Goal: Transaction & Acquisition: Purchase product/service

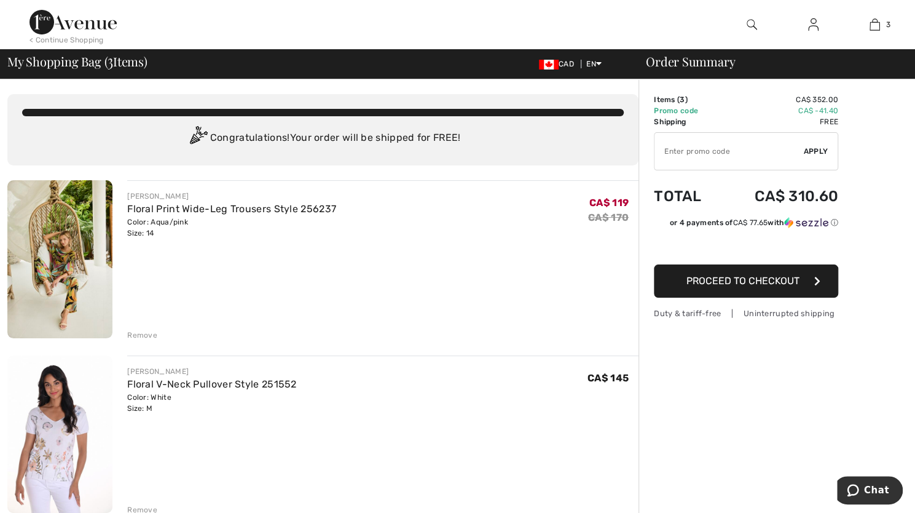
click at [702, 276] on span "Proceed to Checkout" at bounding box center [743, 281] width 113 height 12
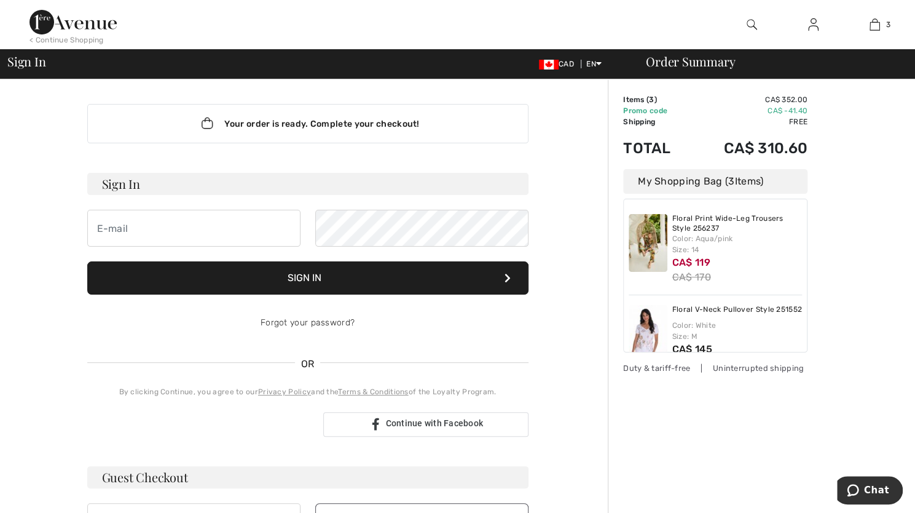
click at [809, 28] on img at bounding box center [813, 24] width 10 height 15
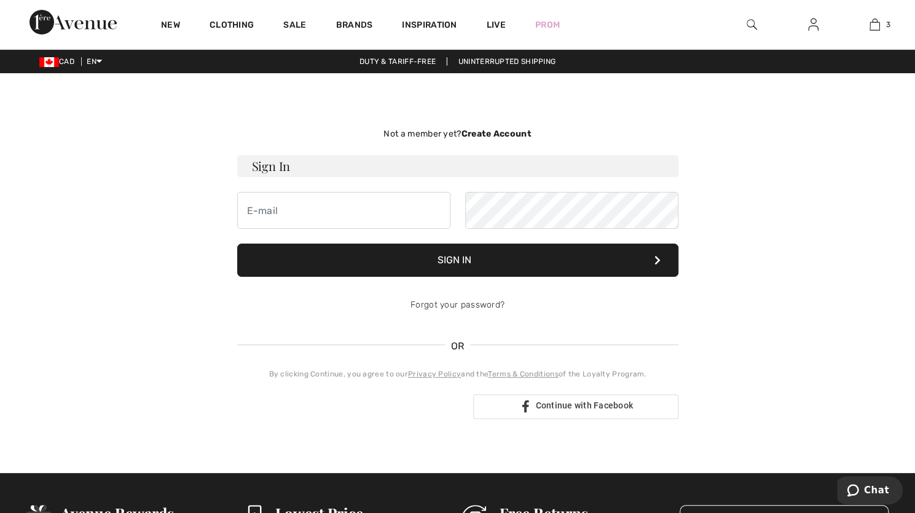
click at [504, 132] on strong "Create Account" at bounding box center [496, 133] width 70 height 10
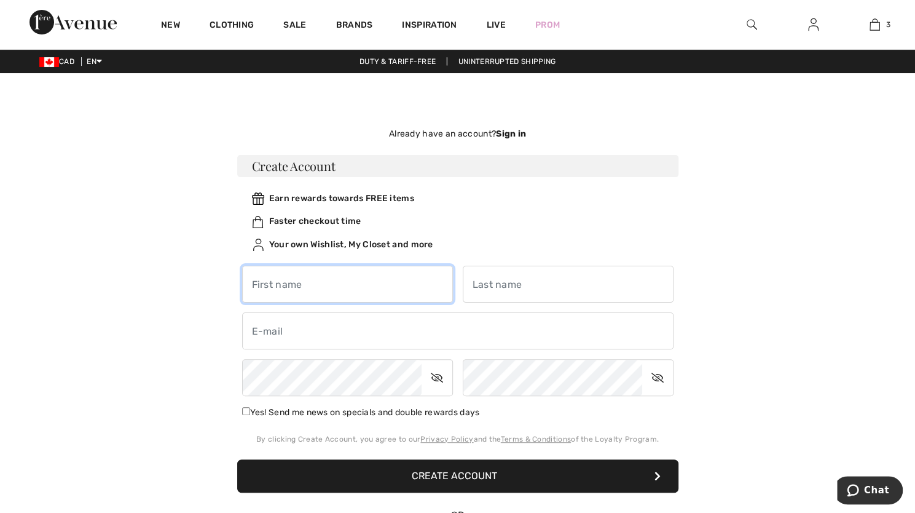
click at [351, 289] on input "text" at bounding box center [347, 284] width 211 height 37
type input "Catherine"
type input "Gardner"
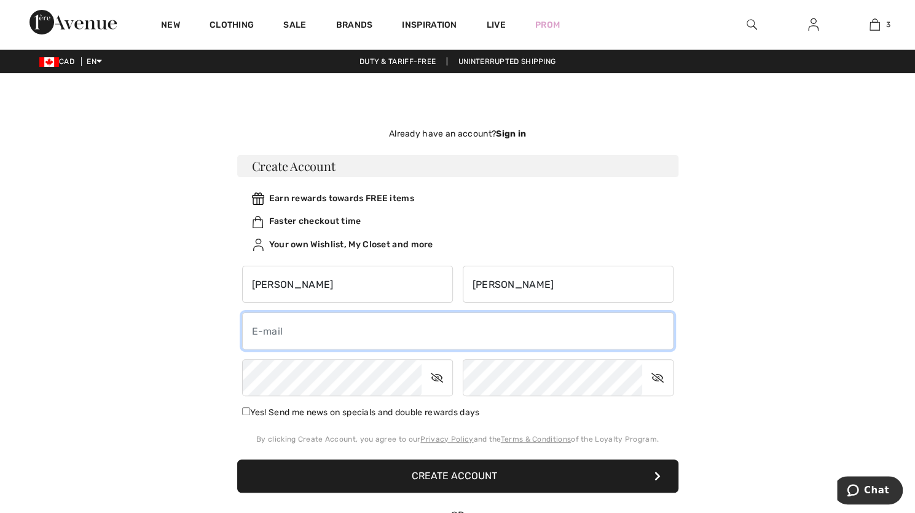
type input "cgardner4@rogers.com"
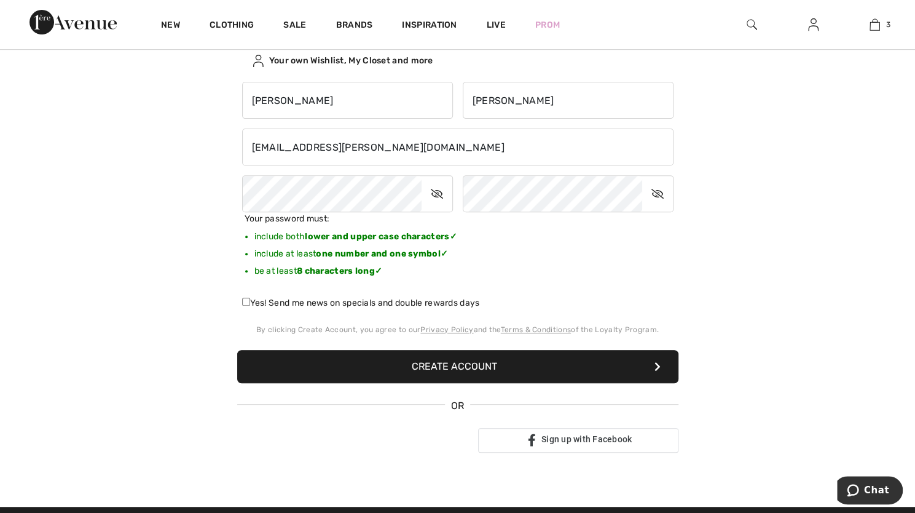
scroll to position [184, 0]
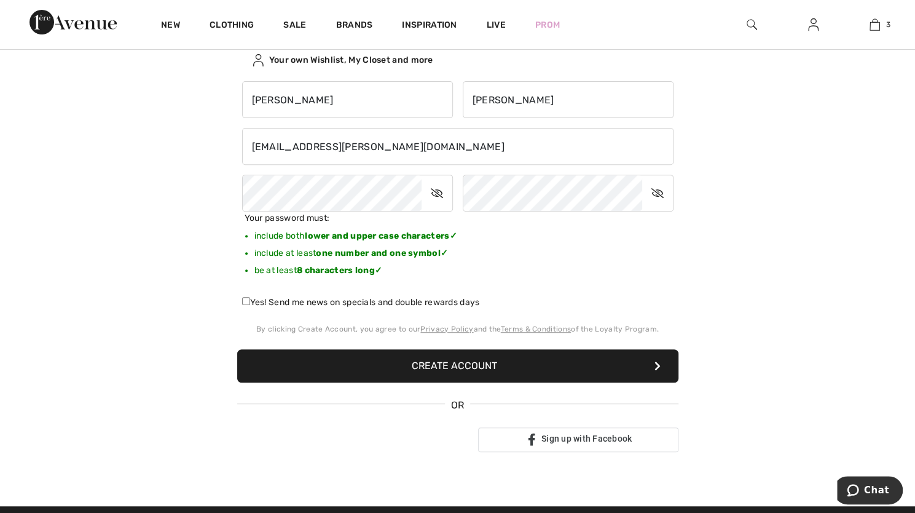
click at [453, 365] on button "Create Account" at bounding box center [457, 365] width 441 height 33
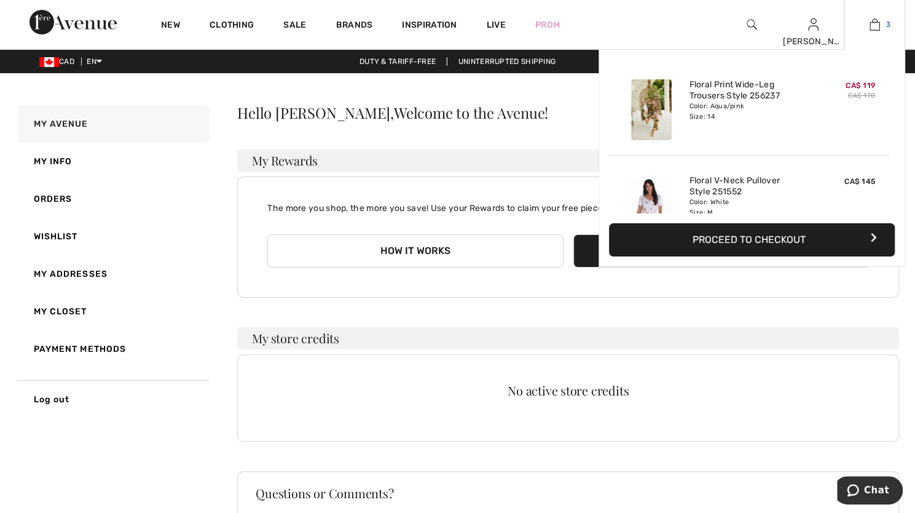
click at [876, 29] on img at bounding box center [875, 24] width 10 height 15
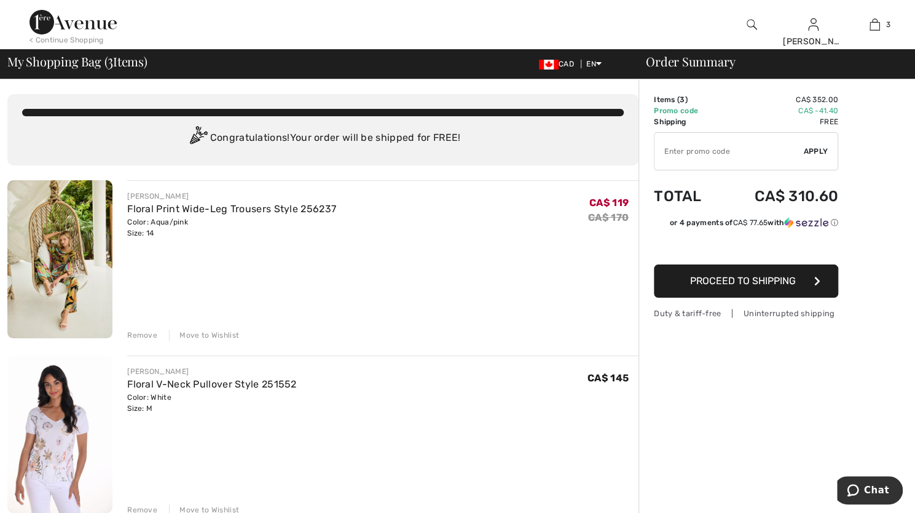
click at [702, 150] on input "TEXT" at bounding box center [729, 151] width 149 height 37
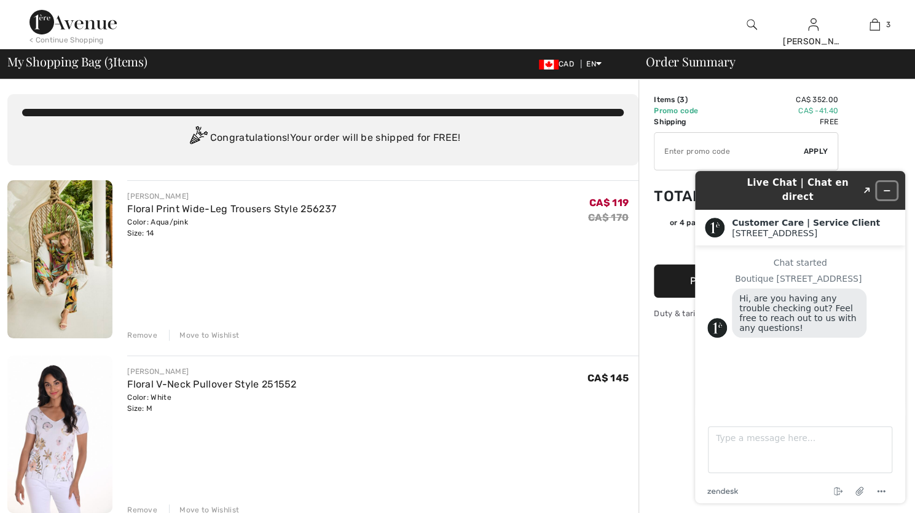
click at [890, 186] on icon "Minimize widget" at bounding box center [887, 190] width 9 height 9
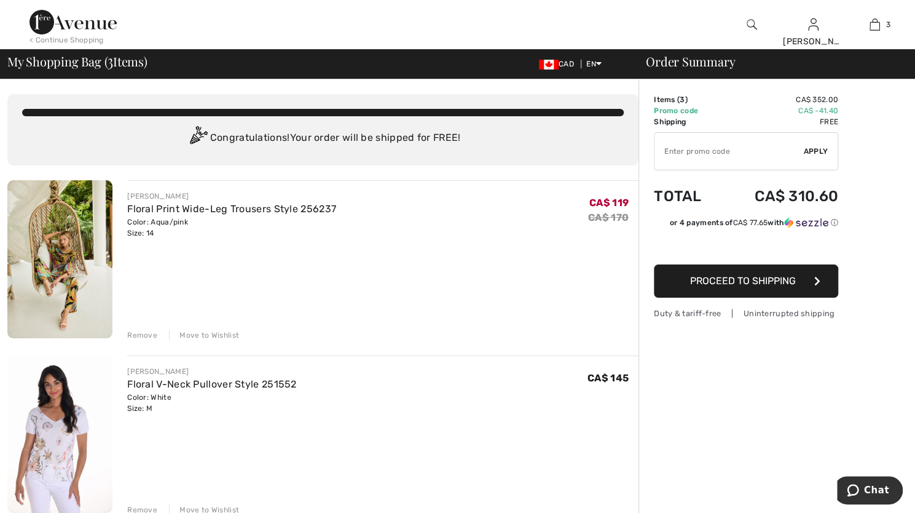
click at [685, 154] on input "TEXT" at bounding box center [729, 151] width 149 height 37
type input "NEW15"
click at [818, 152] on span "Apply" at bounding box center [816, 151] width 25 height 11
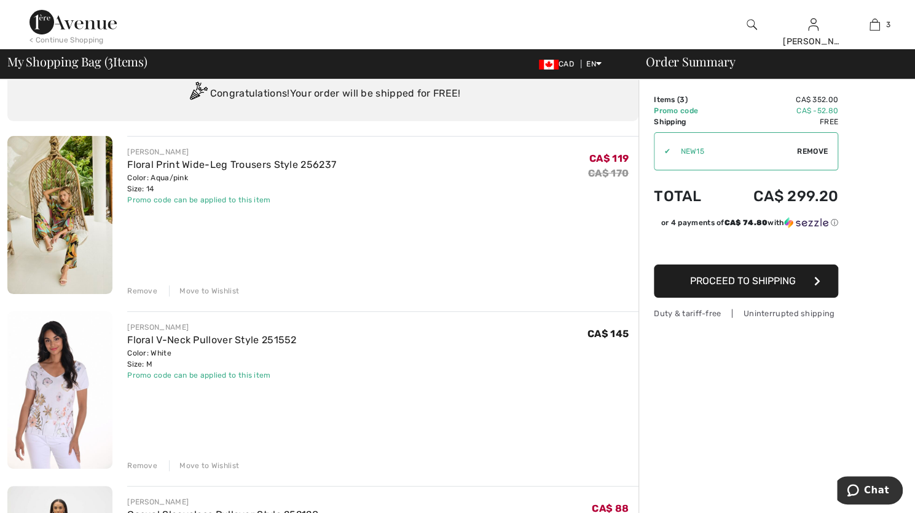
scroll to position [61, 0]
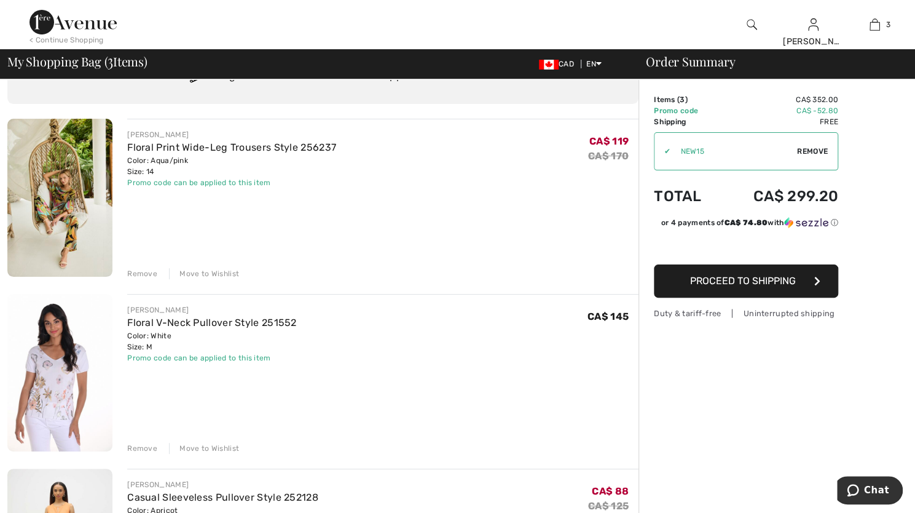
click at [753, 277] on span "Proceed to Shipping" at bounding box center [743, 281] width 106 height 12
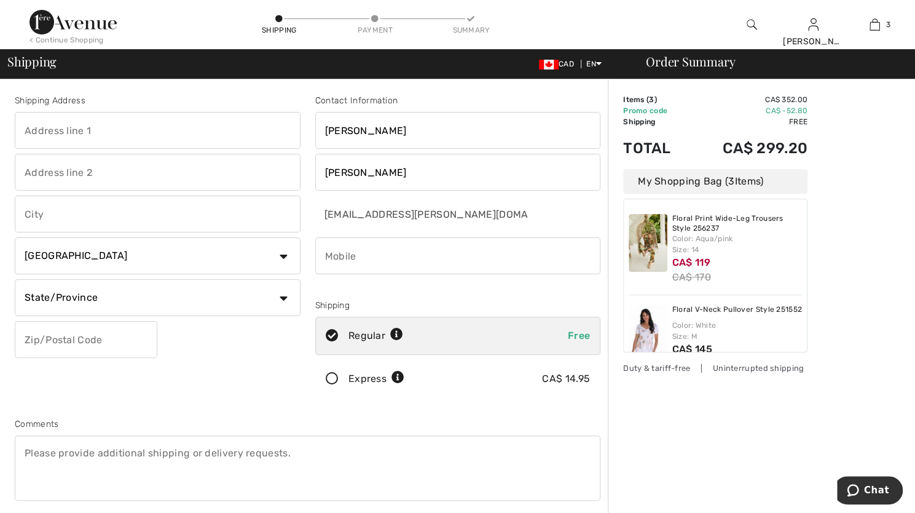
click at [136, 126] on input "text" at bounding box center [158, 130] width 286 height 37
type input "[STREET_ADDRESS][PERSON_NAME]"
type input "Barrie"
select select "ON"
type input "L4N 5R5"
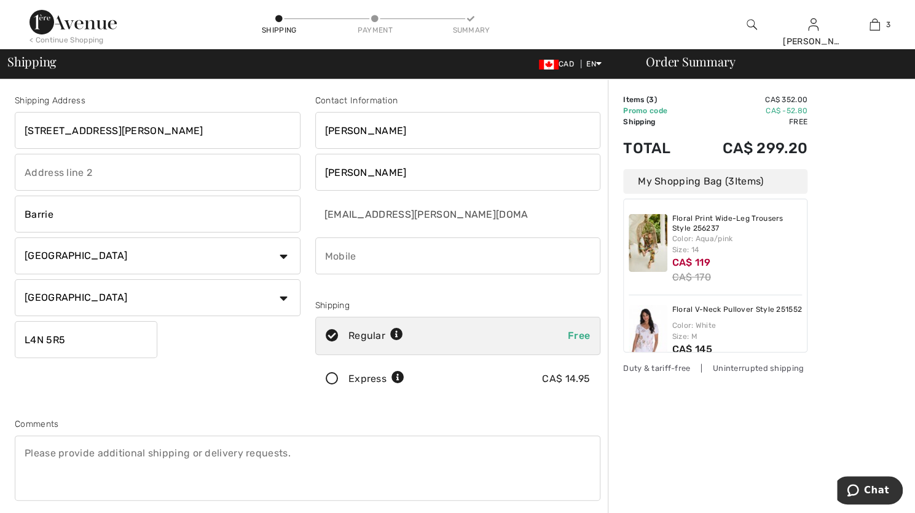
type input "7057160605"
type input "L4N5R5"
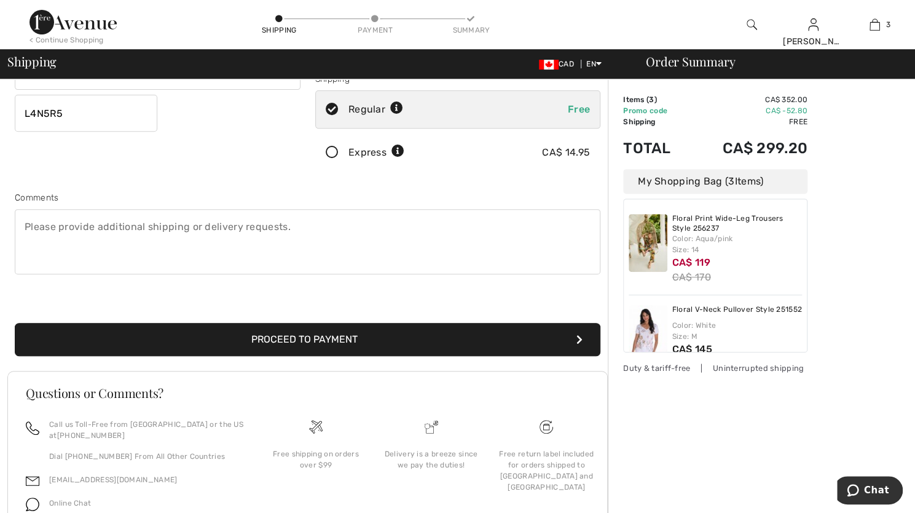
scroll to position [246, 0]
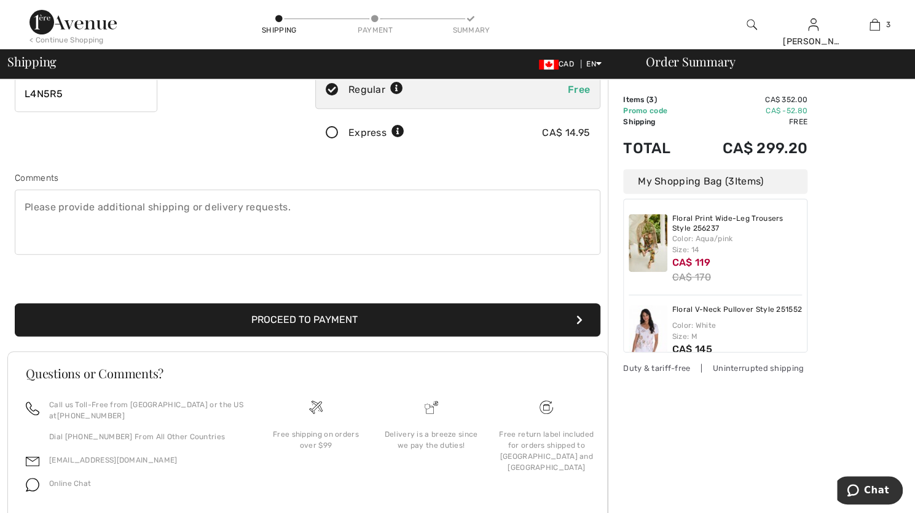
click at [324, 323] on button "Proceed to Payment" at bounding box center [308, 319] width 586 height 33
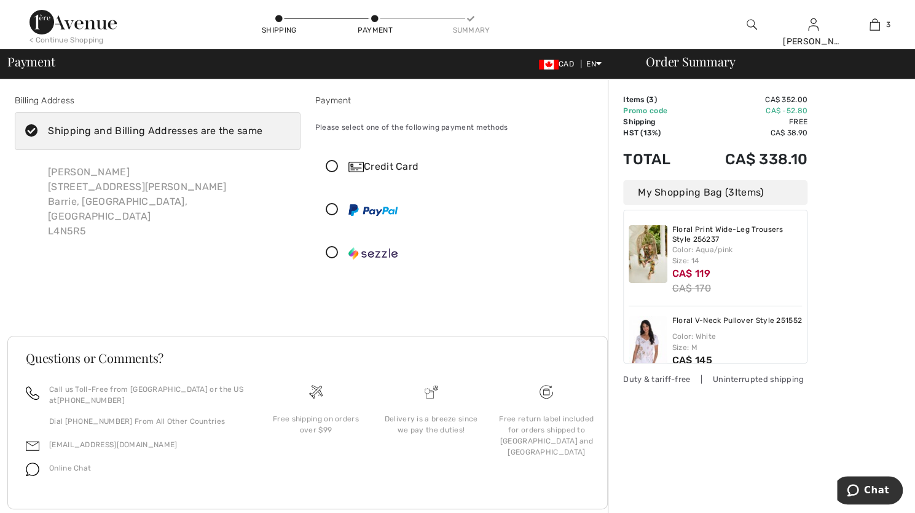
click at [330, 168] on icon at bounding box center [332, 166] width 33 height 13
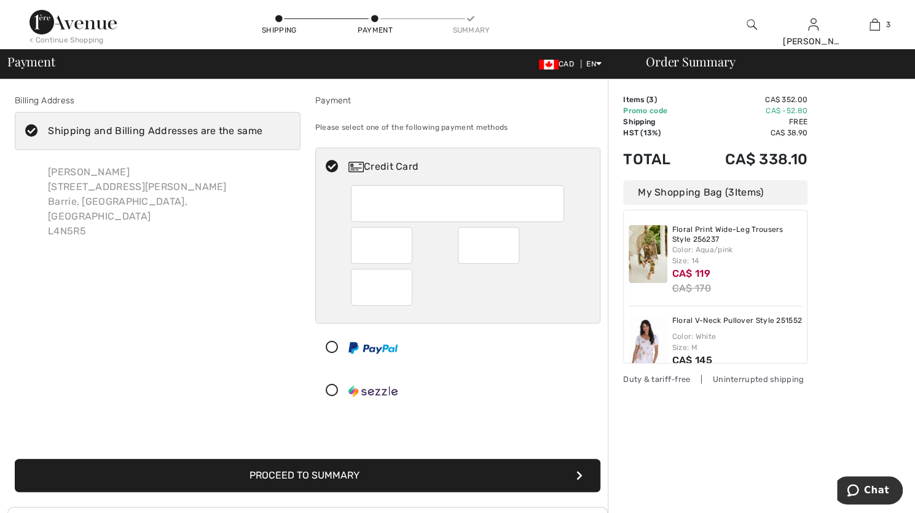
click at [113, 226] on div "[PERSON_NAME] [STREET_ADDRESS][PERSON_NAME]" at bounding box center [169, 201] width 263 height 93
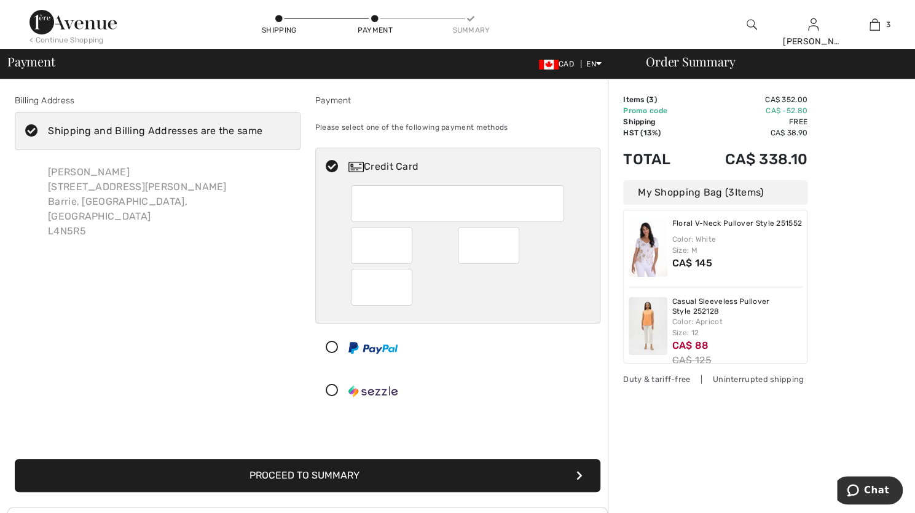
scroll to position [114, 0]
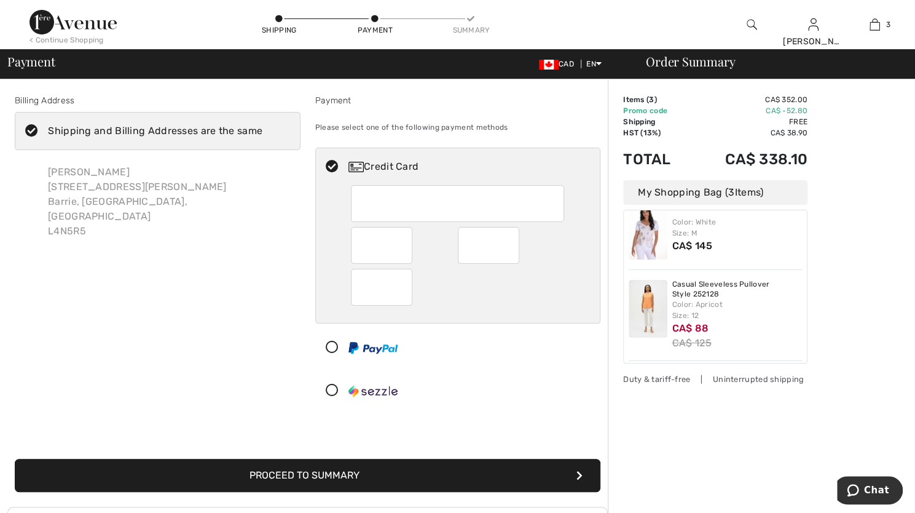
click at [286, 479] on button "Proceed to Summary" at bounding box center [308, 475] width 586 height 33
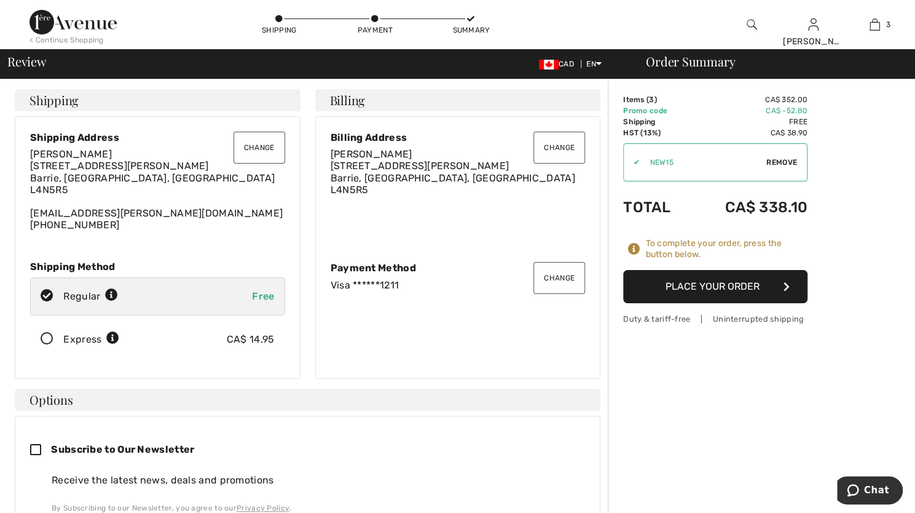
click at [740, 285] on button "Place Your Order" at bounding box center [715, 286] width 184 height 33
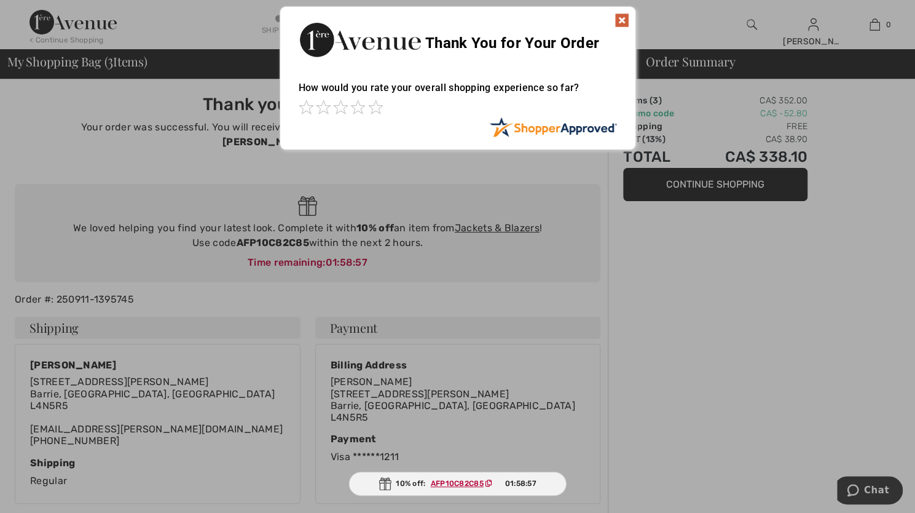
click at [626, 23] on img at bounding box center [622, 20] width 15 height 15
